Goal: Find specific page/section

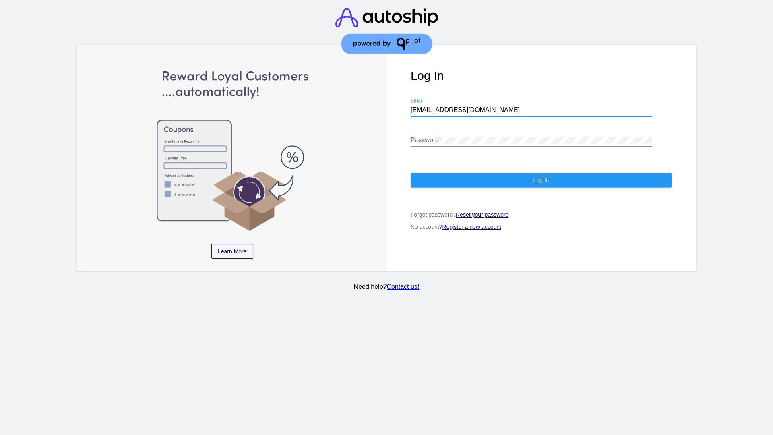
type input "[EMAIL_ADDRESS][DOMAIN_NAME]"
click at [541, 180] on span "Log In" at bounding box center [541, 180] width 16 height 6
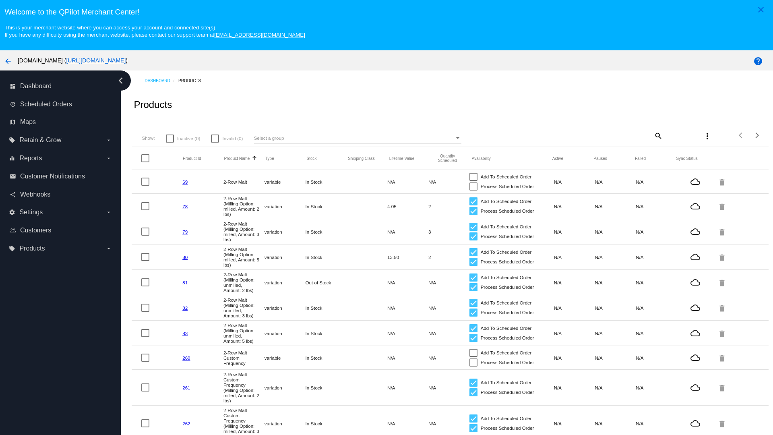
click at [657, 135] on mat-icon "search" at bounding box center [658, 135] width 10 height 12
type input "New Prd 1050"
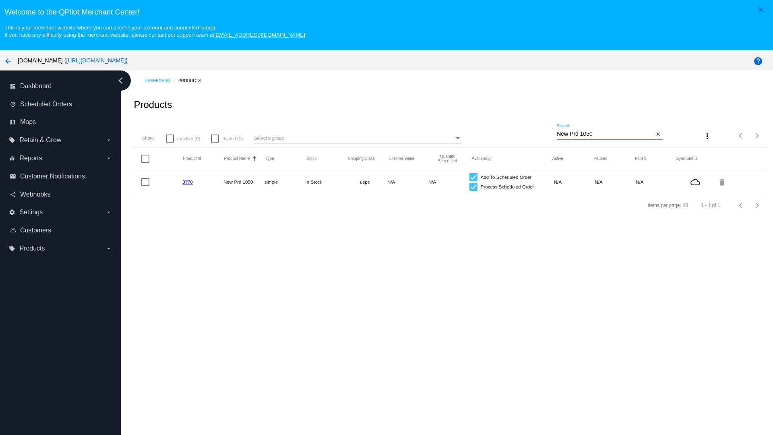
click at [188, 182] on link "3770" at bounding box center [187, 181] width 10 height 5
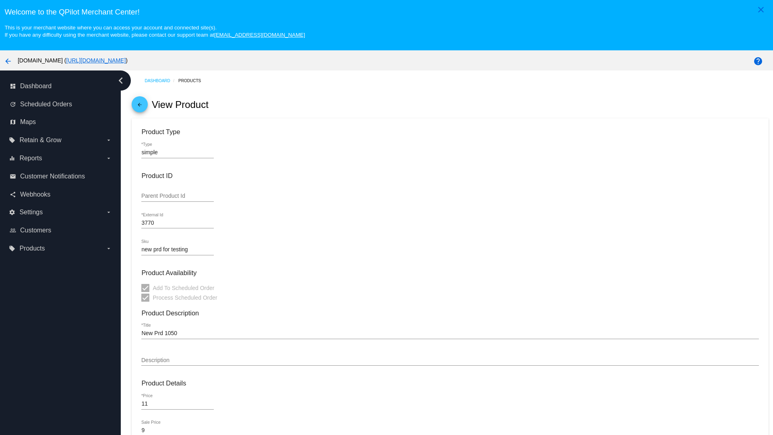
click at [140, 106] on mat-icon "arrow_back" at bounding box center [140, 107] width 10 height 10
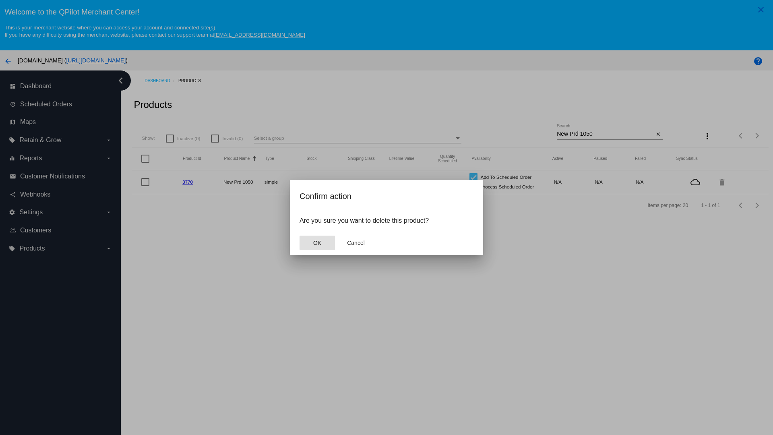
click at [317, 243] on span "OK" at bounding box center [317, 242] width 8 height 6
